Goal: Task Accomplishment & Management: Use online tool/utility

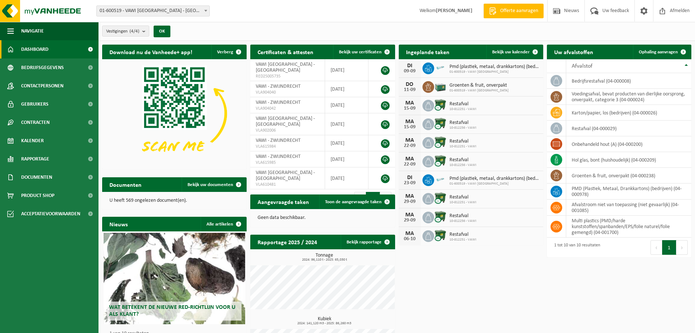
click at [453, 87] on span "Groenten & fruit, onverpakt" at bounding box center [479, 85] width 59 height 6
click at [411, 87] on div "11-09" at bounding box center [410, 89] width 15 height 5
click at [39, 136] on span "Kalender" at bounding box center [32, 140] width 23 height 18
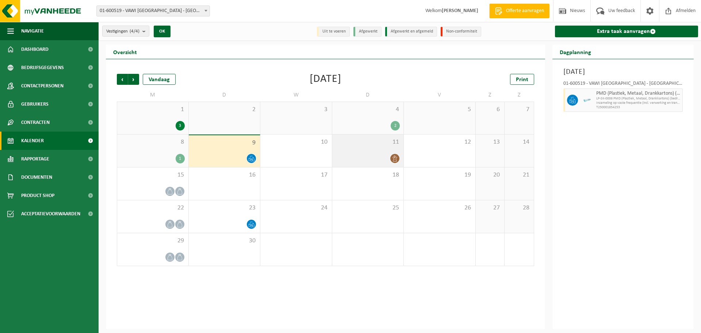
click at [361, 157] on div at bounding box center [368, 158] width 64 height 10
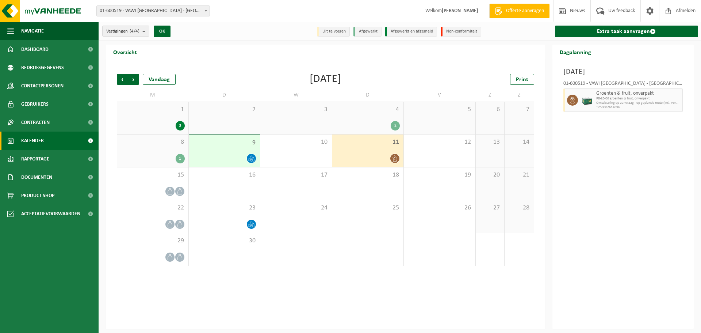
click at [365, 159] on div at bounding box center [368, 158] width 64 height 10
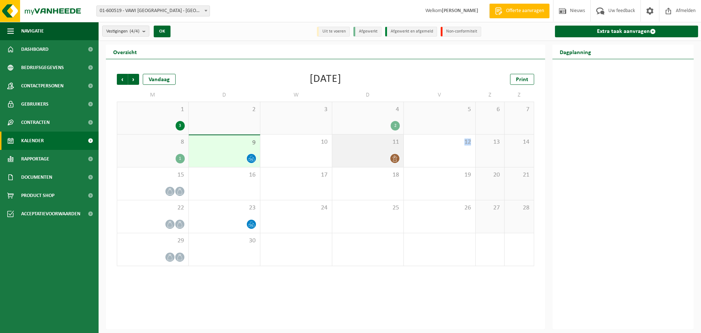
click at [365, 159] on div at bounding box center [368, 158] width 64 height 10
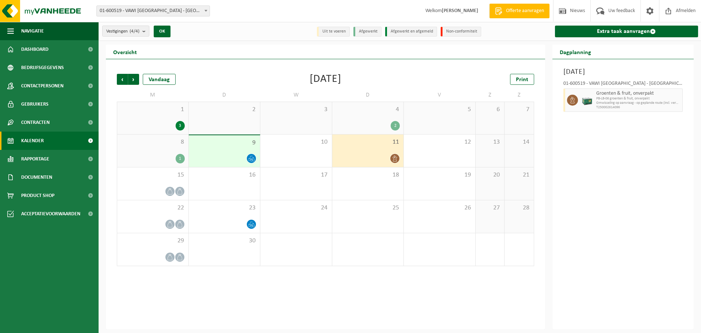
click at [394, 158] on icon at bounding box center [395, 158] width 6 height 6
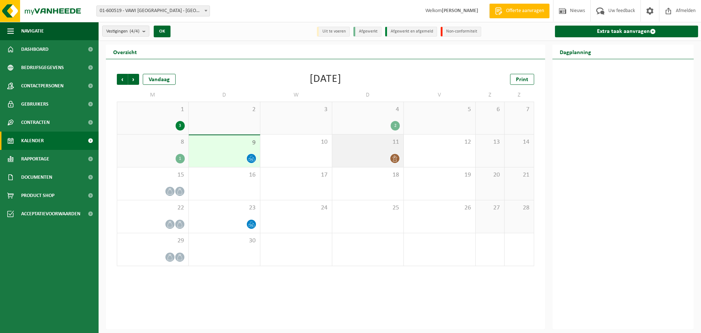
click at [370, 152] on div "11" at bounding box center [368, 150] width 72 height 32
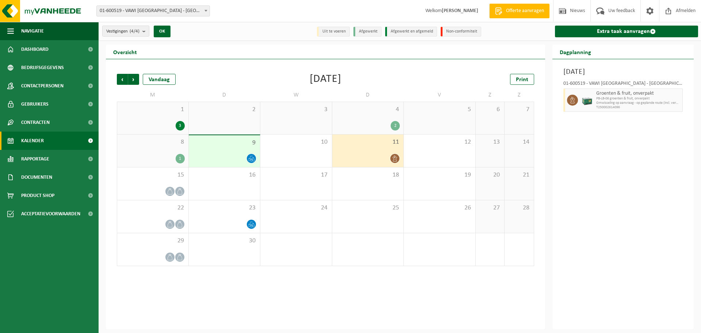
click at [374, 150] on div "11" at bounding box center [368, 150] width 72 height 32
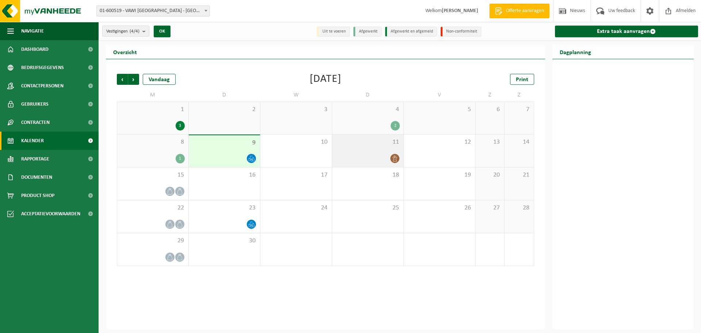
click at [375, 156] on div at bounding box center [368, 158] width 64 height 10
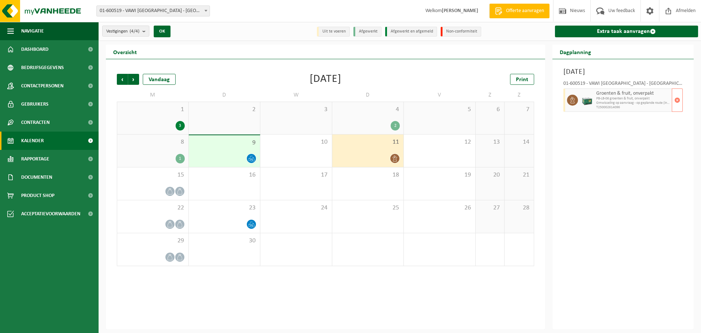
click at [572, 100] on icon at bounding box center [572, 100] width 7 height 7
click at [397, 157] on icon at bounding box center [394, 158] width 4 height 6
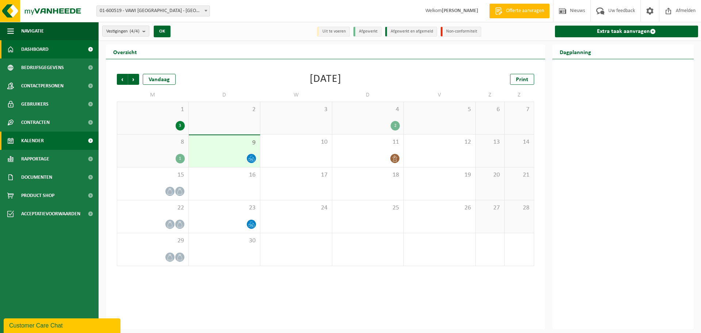
click at [42, 49] on span "Dashboard" at bounding box center [34, 49] width 27 height 18
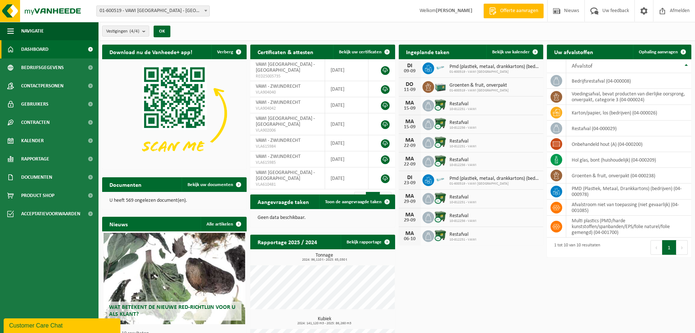
click at [469, 92] on span "01-600519 - VAWI [GEOGRAPHIC_DATA]" at bounding box center [479, 90] width 59 height 4
click at [439, 86] on img at bounding box center [440, 86] width 12 height 12
click at [483, 89] on span "01-600519 - VAWI [GEOGRAPHIC_DATA]" at bounding box center [479, 90] width 59 height 4
click at [446, 88] on div "Groenten & fruit, onverpakt 01-600519 - VAWI NV" at bounding box center [477, 86] width 63 height 11
click at [482, 93] on div "DO 11-09 Groenten & fruit, onverpakt 01-600519 - VAWI NV" at bounding box center [471, 87] width 145 height 19
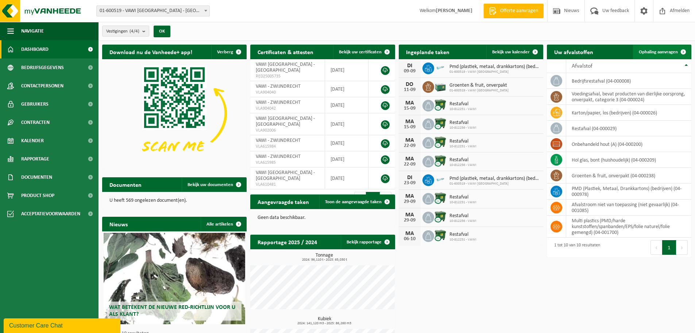
click at [659, 52] on span "Ophaling aanvragen" at bounding box center [658, 52] width 39 height 5
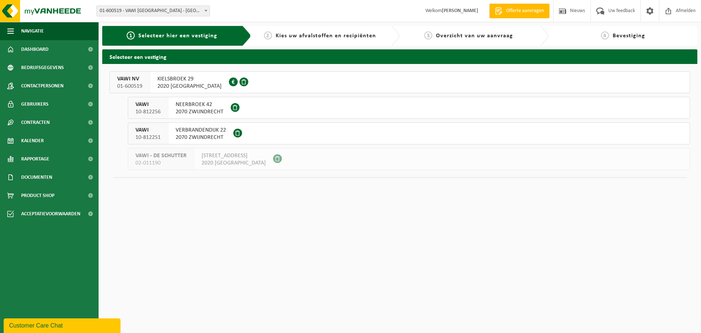
click at [185, 83] on span "2020 [GEOGRAPHIC_DATA]" at bounding box center [189, 85] width 64 height 7
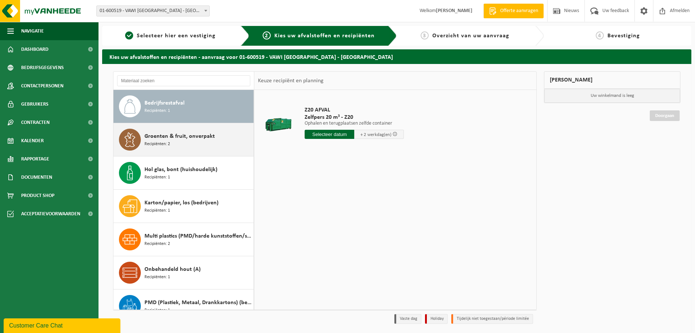
click at [175, 138] on span "Groenten & fruit, onverpakt" at bounding box center [180, 136] width 70 height 9
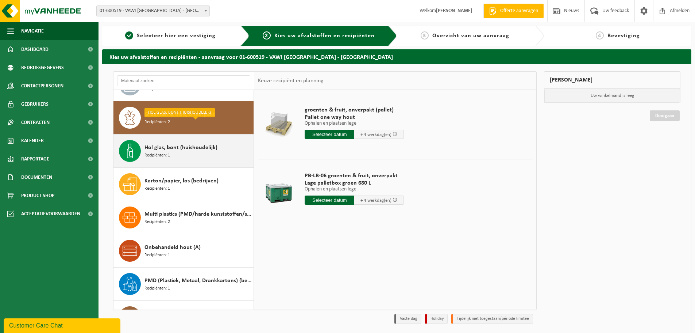
scroll to position [46, 0]
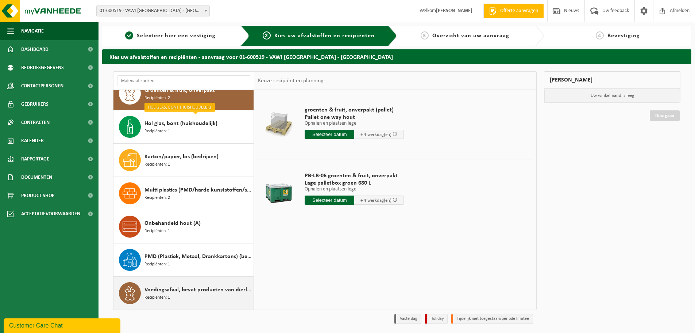
click at [191, 292] on span "Voedingsafval, bevat producten van dierlijke oorsprong, onverpakt, categorie 3" at bounding box center [198, 289] width 107 height 9
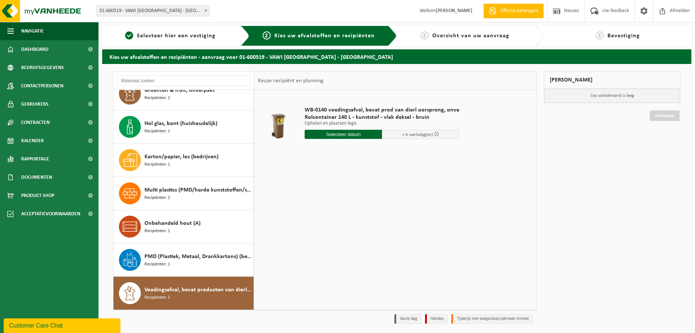
click at [334, 135] on input "text" at bounding box center [343, 134] width 77 height 9
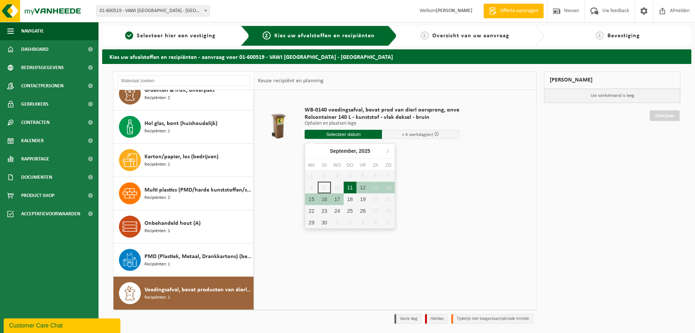
click at [349, 187] on div "11" at bounding box center [350, 187] width 13 height 12
type input "Van 2025-09-11"
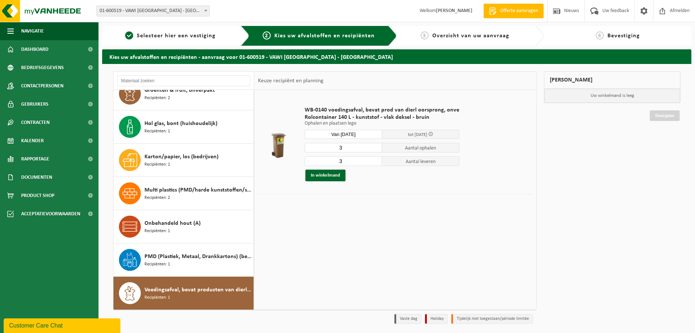
click at [339, 147] on input "3" at bounding box center [343, 147] width 77 height 9
click at [376, 148] on input "2" at bounding box center [343, 147] width 77 height 9
type input "1"
click at [376, 148] on input "1" at bounding box center [343, 147] width 77 height 9
click at [374, 163] on input "2" at bounding box center [343, 160] width 77 height 9
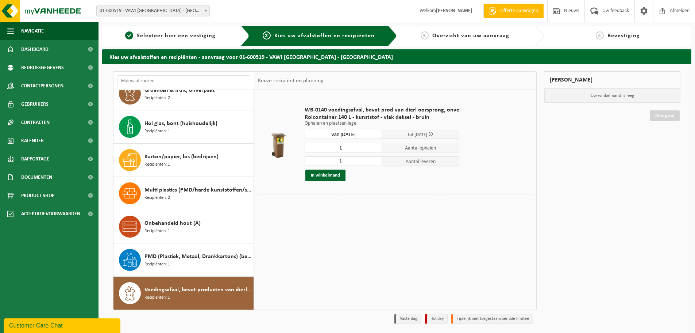
type input "1"
click at [374, 163] on input "1" at bounding box center [343, 160] width 77 height 9
click at [328, 175] on button "In winkelmand" at bounding box center [326, 175] width 40 height 12
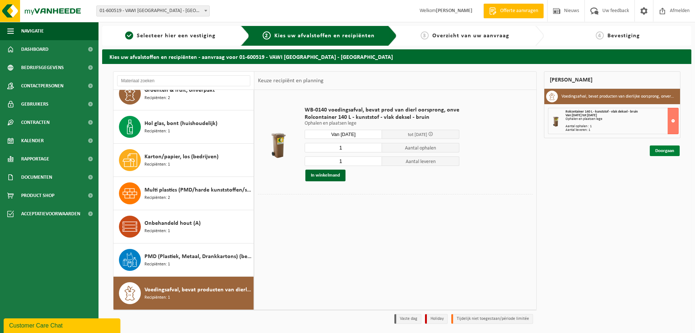
click at [667, 150] on link "Doorgaan" at bounding box center [665, 150] width 30 height 11
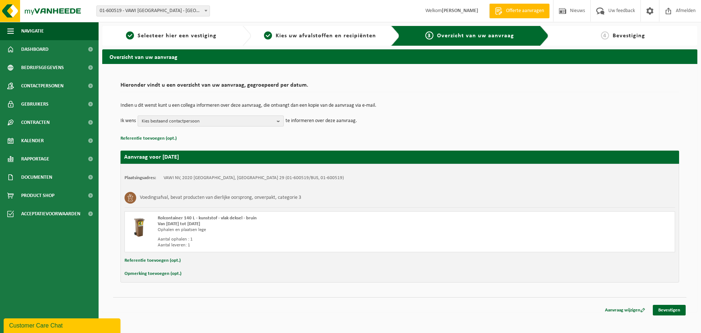
click at [280, 119] on b "button" at bounding box center [280, 121] width 7 height 10
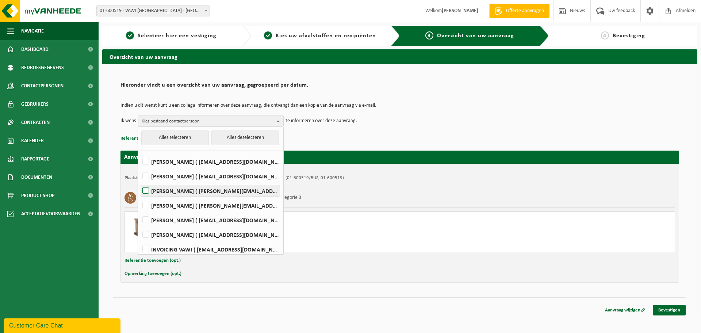
click at [180, 191] on label "PETER GEENS ( peter.geens@vawi.be )" at bounding box center [210, 190] width 139 height 11
click at [140, 181] on input "PETER GEENS ( peter.geens@vawi.be )" at bounding box center [139, 181] width 0 height 0
checkbox input "true"
click at [433, 143] on p "Referentie toevoegen (opt.)" at bounding box center [399, 138] width 558 height 9
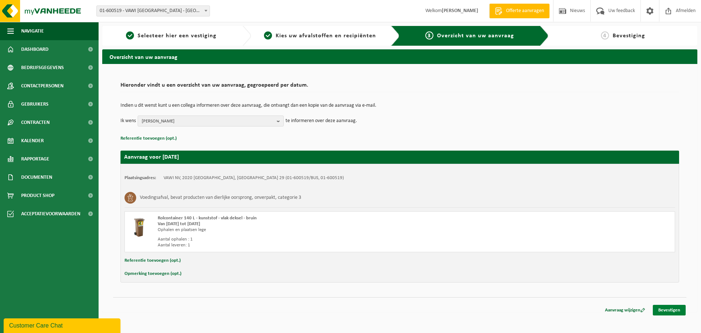
click at [672, 310] on link "Bevestigen" at bounding box center [669, 309] width 33 height 11
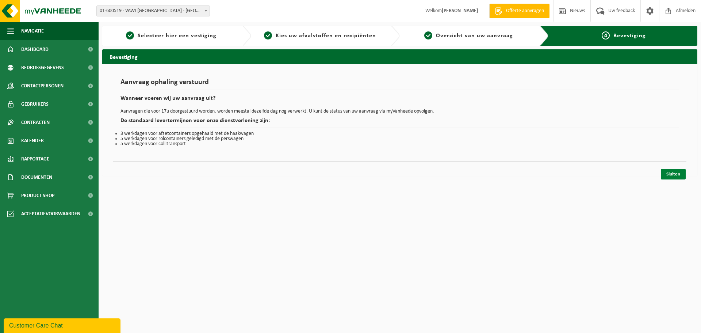
click at [675, 174] on link "Sluiten" at bounding box center [673, 174] width 25 height 11
